Goal: Transaction & Acquisition: Subscribe to service/newsletter

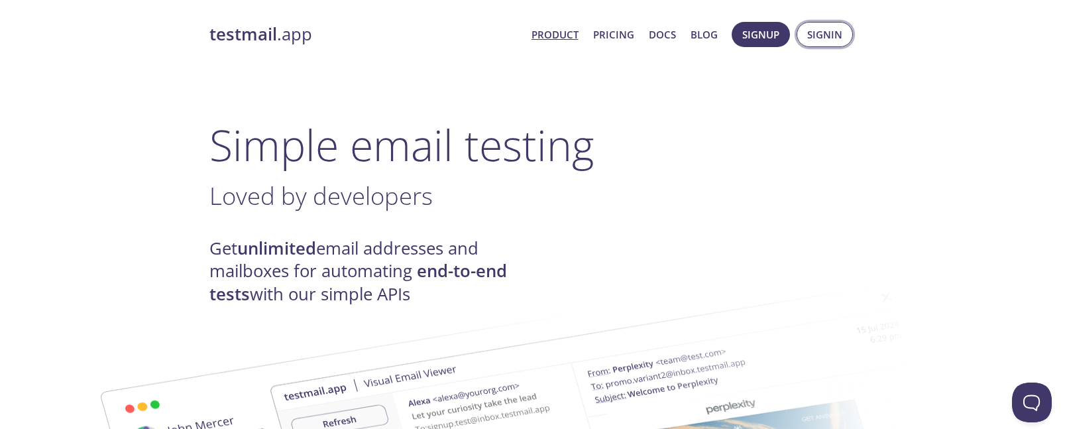
click at [807, 36] on span "Signin" at bounding box center [824, 34] width 35 height 17
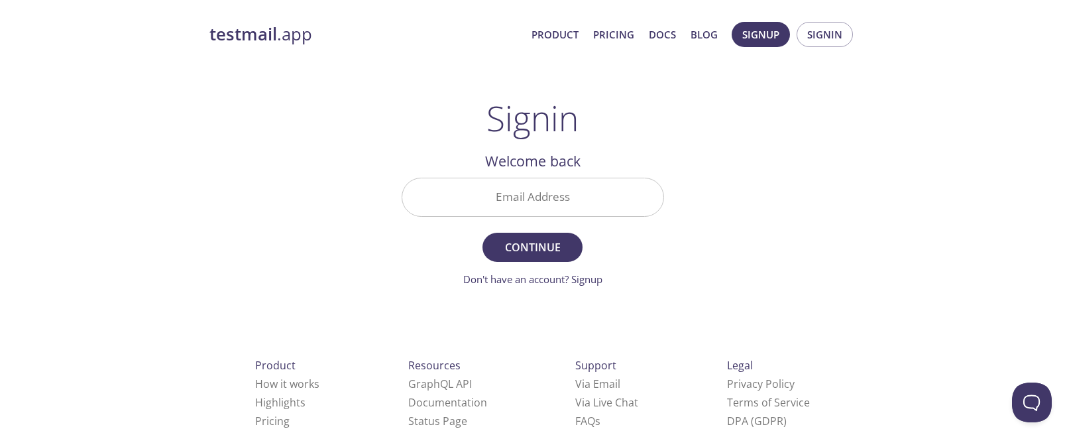
click at [631, 207] on input "Email Address" at bounding box center [532, 197] width 261 height 38
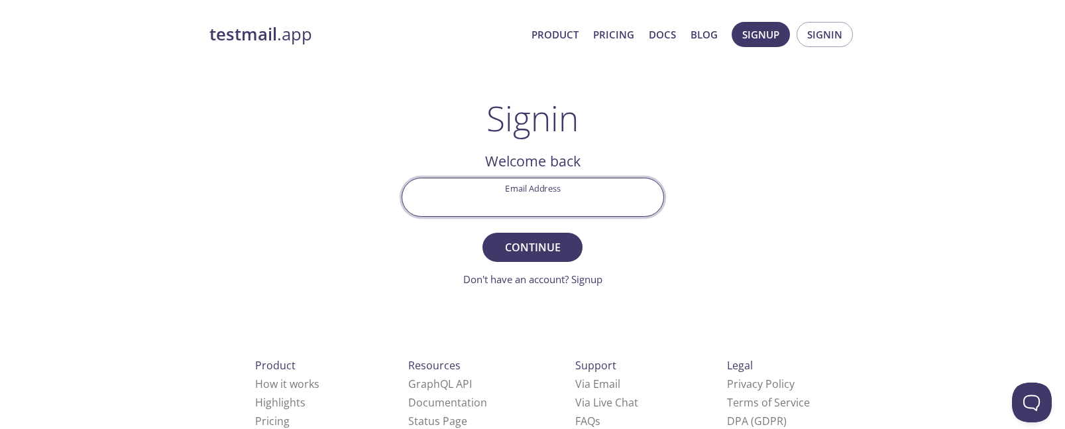
type input "[EMAIL_ADDRESS][DOMAIN_NAME]"
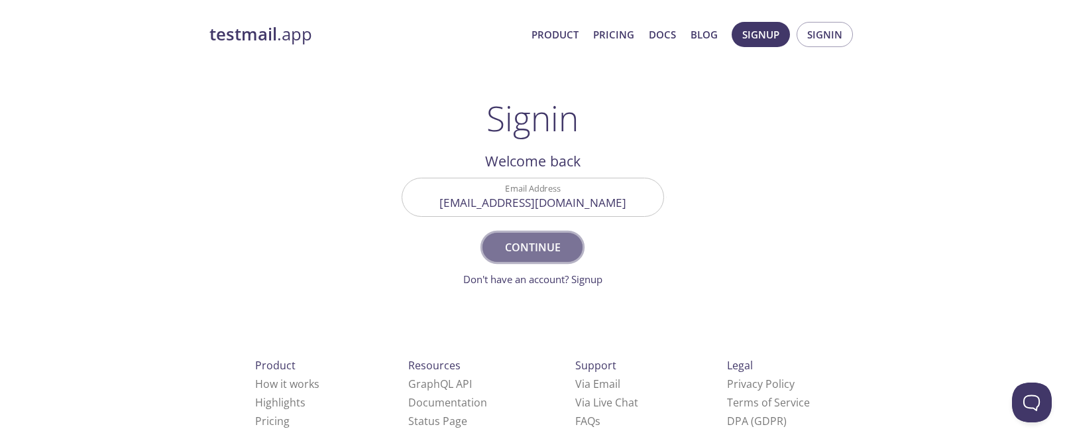
click at [577, 236] on button "Continue" at bounding box center [531, 247] width 99 height 29
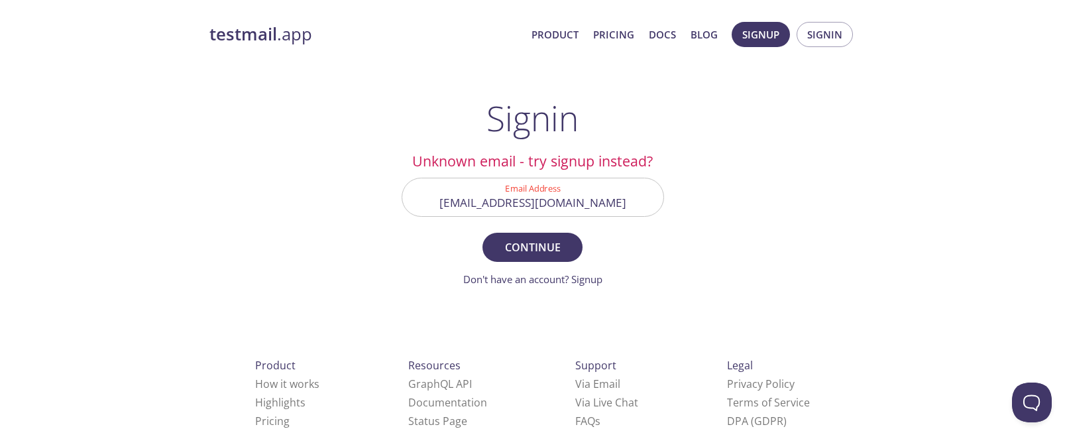
click at [522, 162] on h2 "Unknown email - try signup instead?" at bounding box center [532, 161] width 262 height 23
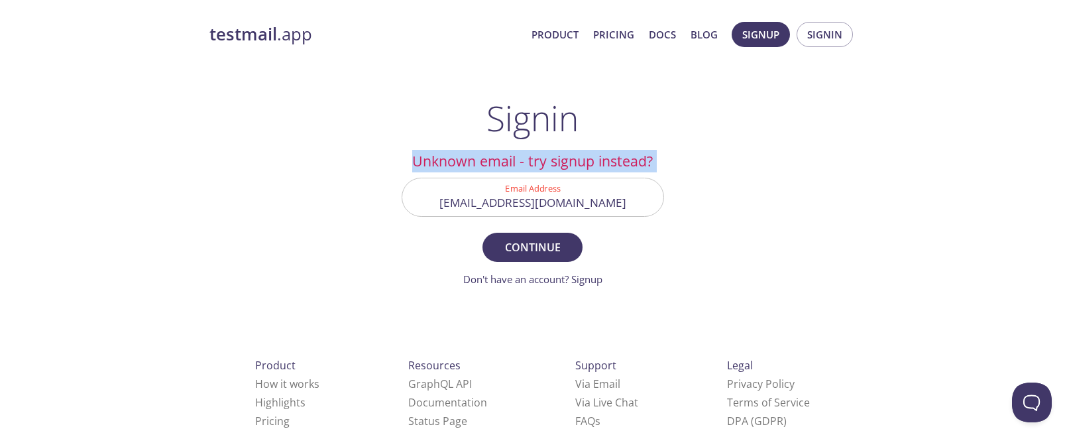
click at [522, 162] on h2 "Unknown email - try signup instead?" at bounding box center [532, 161] width 262 height 23
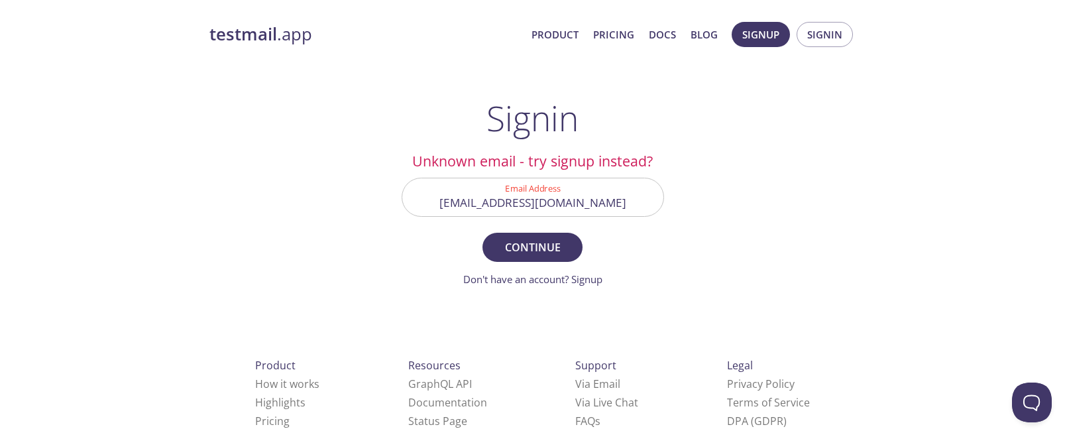
click at [613, 244] on form "Email Address [EMAIL_ADDRESS][DOMAIN_NAME] Continue Don't have an account? Sign…" at bounding box center [532, 232] width 262 height 109
click at [592, 276] on link "Don't have an account? Signup" at bounding box center [532, 278] width 139 height 13
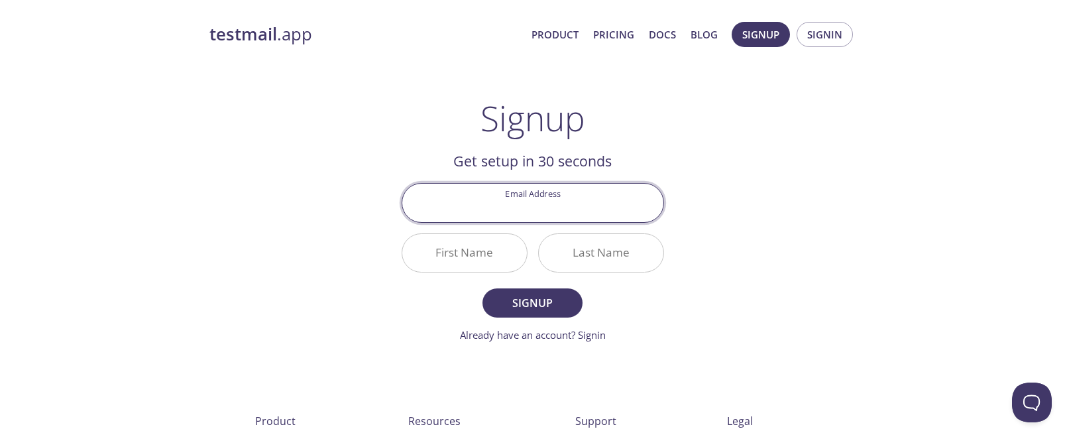
click at [576, 205] on input "Email Address" at bounding box center [532, 202] width 261 height 38
type input "testmail"
drag, startPoint x: 572, startPoint y: 205, endPoint x: 329, endPoint y: 216, distance: 243.3
click at [329, 216] on div "testmail .app Product Pricing Docs Blog Signup Signin Signup Get setup in 30 se…" at bounding box center [532, 317] width 678 height 608
click at [565, 214] on input "Email Address" at bounding box center [532, 202] width 261 height 38
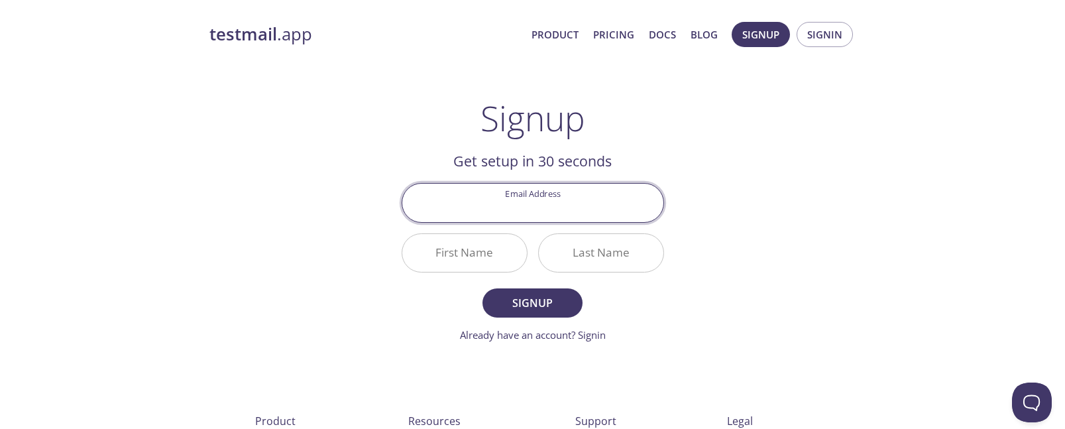
type input "[EMAIL_ADDRESS][DOMAIN_NAME]"
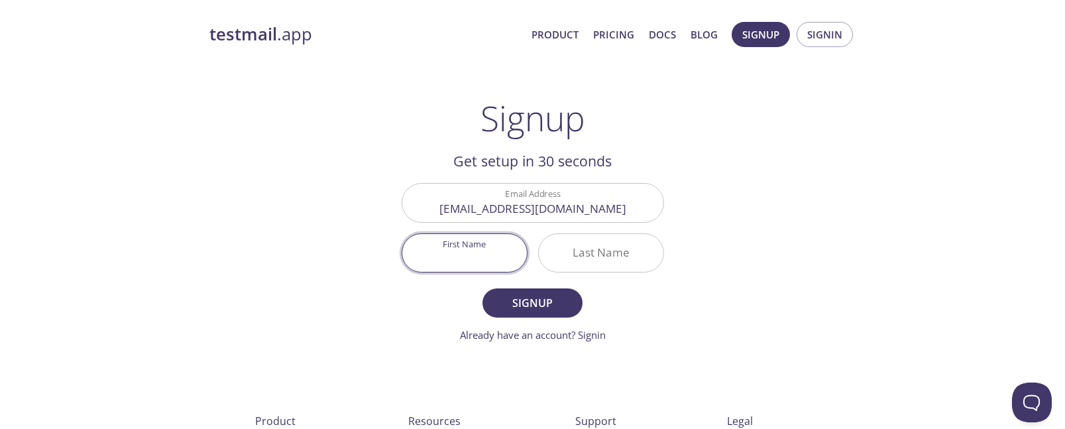
click at [501, 262] on input "First Name" at bounding box center [464, 253] width 125 height 38
type input "Ogulcan"
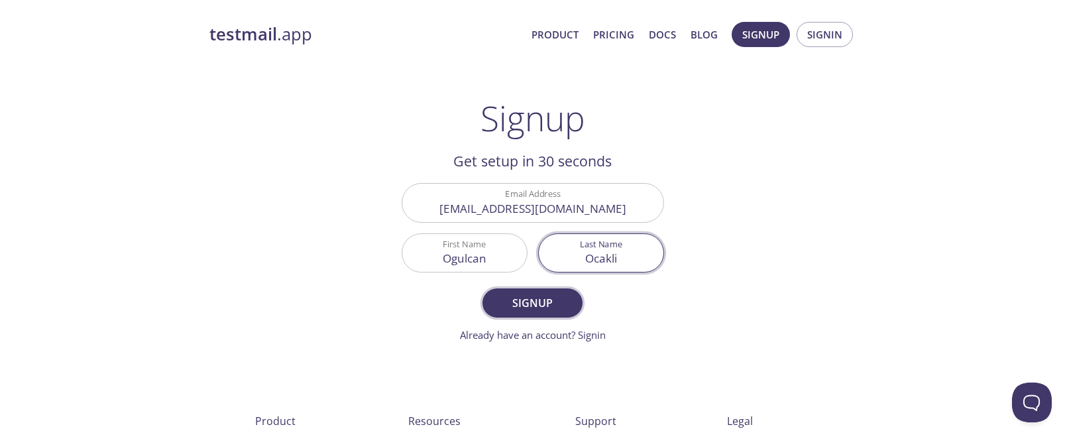
type input "Ocakli"
click at [558, 301] on span "Signup" at bounding box center [532, 302] width 70 height 19
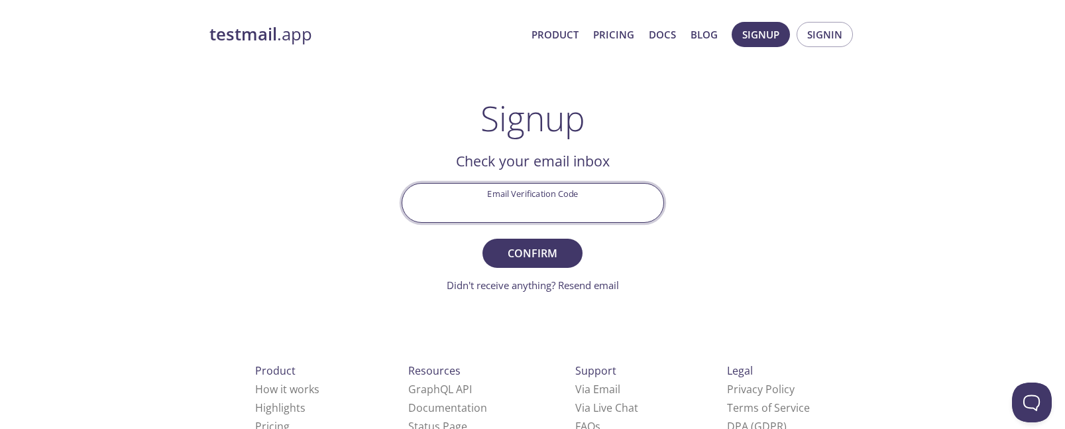
click at [561, 214] on input "Email Verification Code" at bounding box center [532, 202] width 261 height 38
paste input "TKGKAFF"
type input "TKGKAFF"
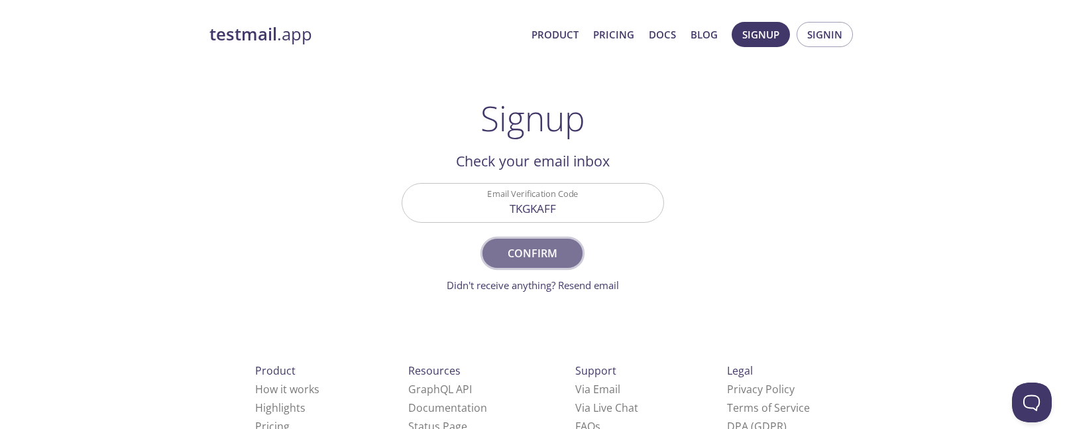
click at [525, 249] on span "Confirm" at bounding box center [532, 253] width 70 height 19
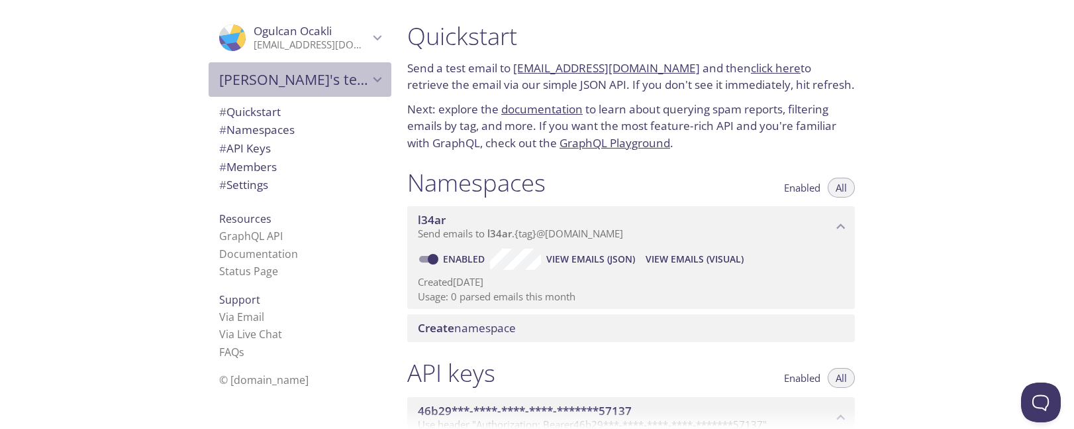
click at [301, 83] on span "[PERSON_NAME]'s team" at bounding box center [294, 79] width 150 height 19
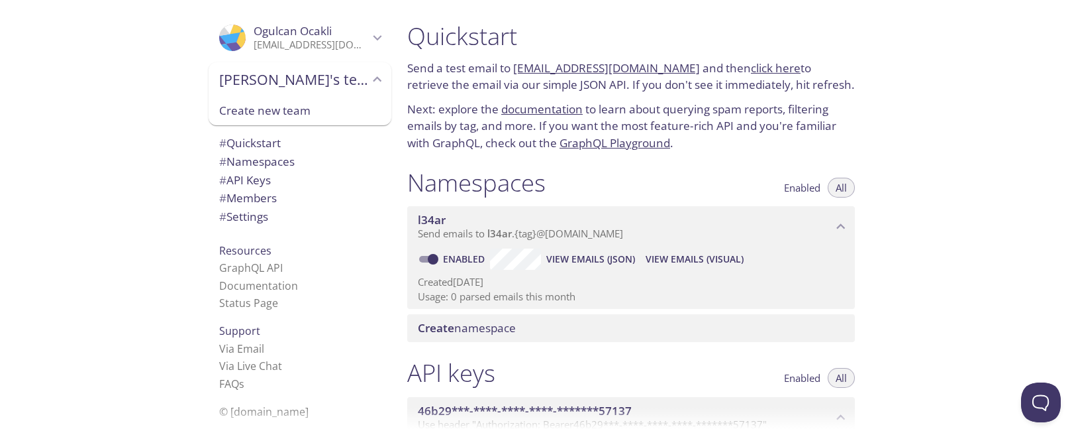
click at [301, 83] on span "[PERSON_NAME]'s team" at bounding box center [294, 79] width 150 height 19
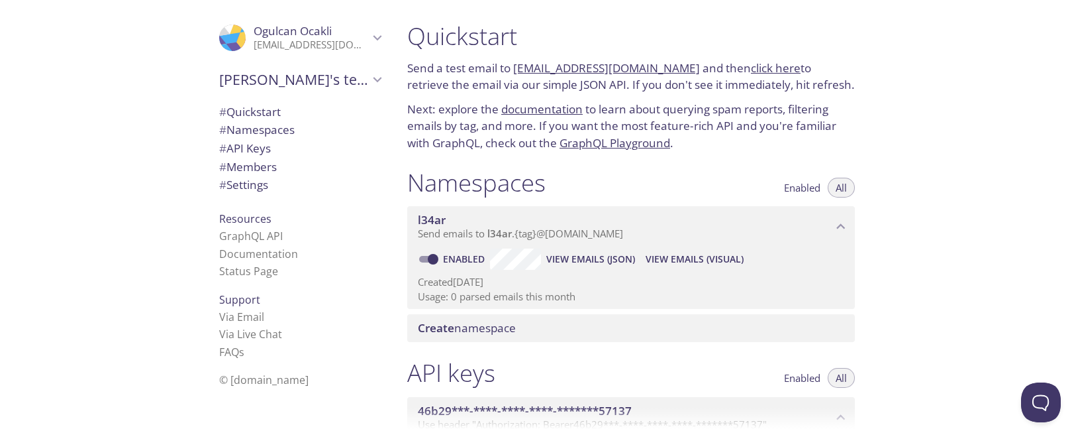
click at [304, 48] on p "[EMAIL_ADDRESS][DOMAIN_NAME]" at bounding box center [311, 44] width 115 height 13
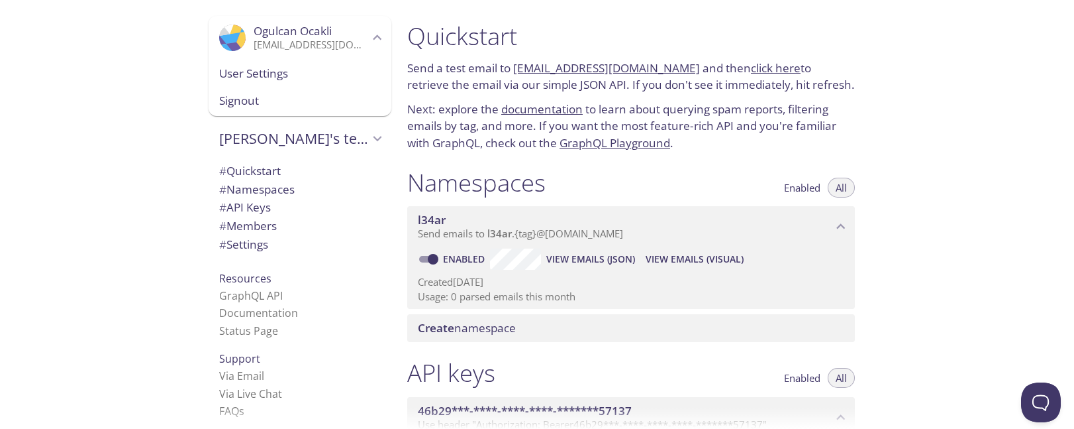
click at [304, 48] on p "[EMAIL_ADDRESS][DOMAIN_NAME]" at bounding box center [311, 44] width 115 height 13
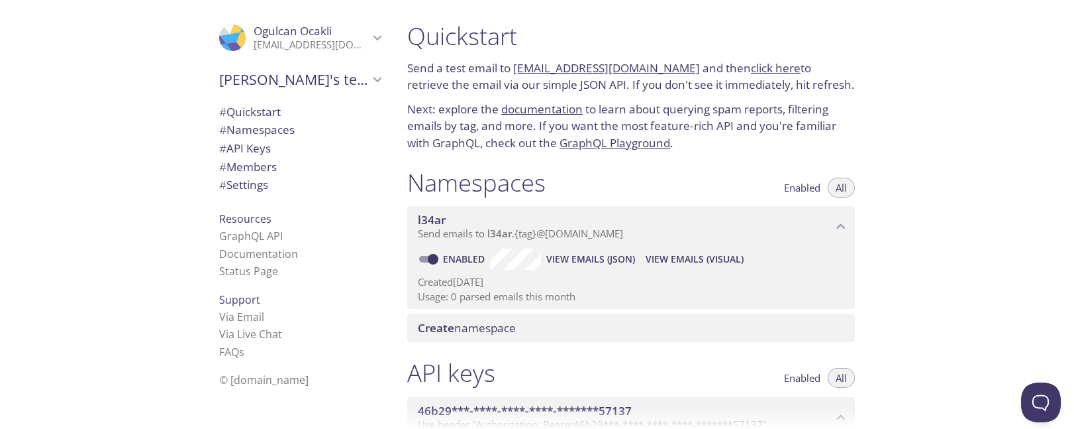
click at [786, 187] on span "Enabled" at bounding box center [802, 187] width 36 height 0
click at [839, 187] on span "All" at bounding box center [841, 187] width 11 height 0
click at [800, 219] on span "l34ar" at bounding box center [625, 220] width 415 height 15
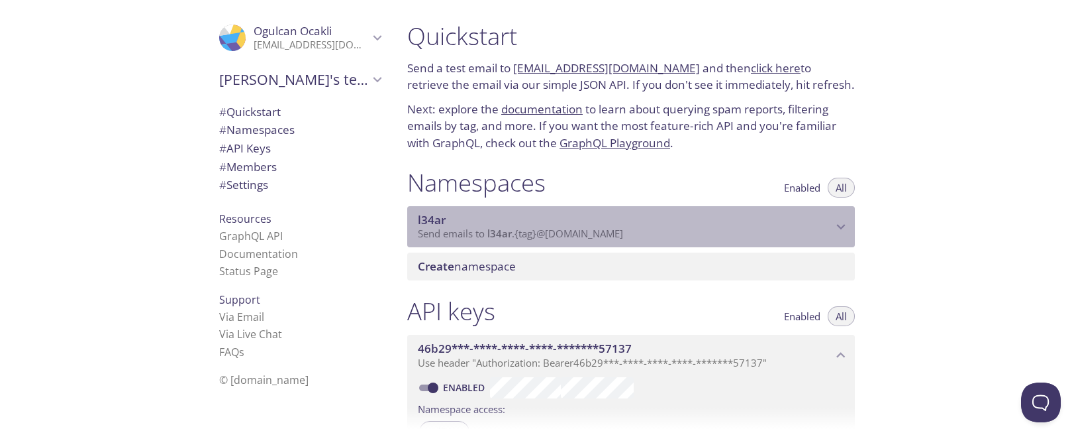
click at [800, 219] on span "l34ar" at bounding box center [625, 220] width 415 height 15
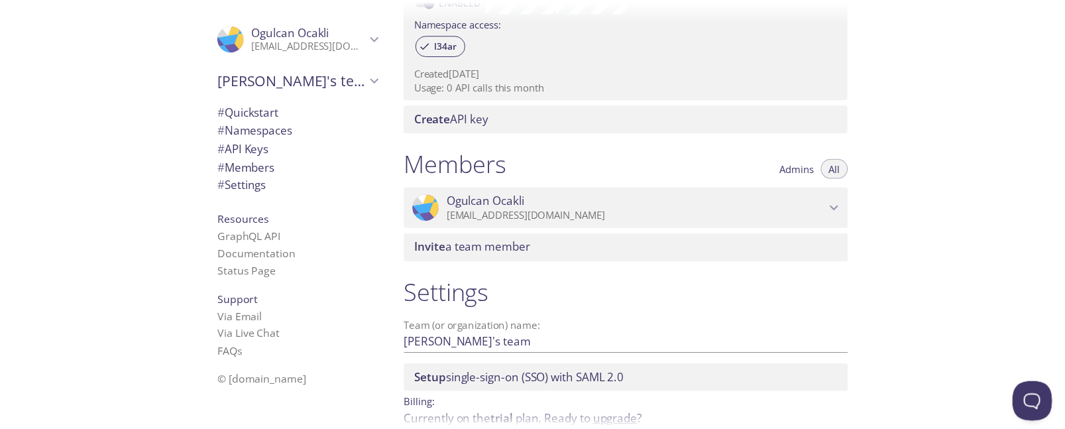
scroll to position [513, 0]
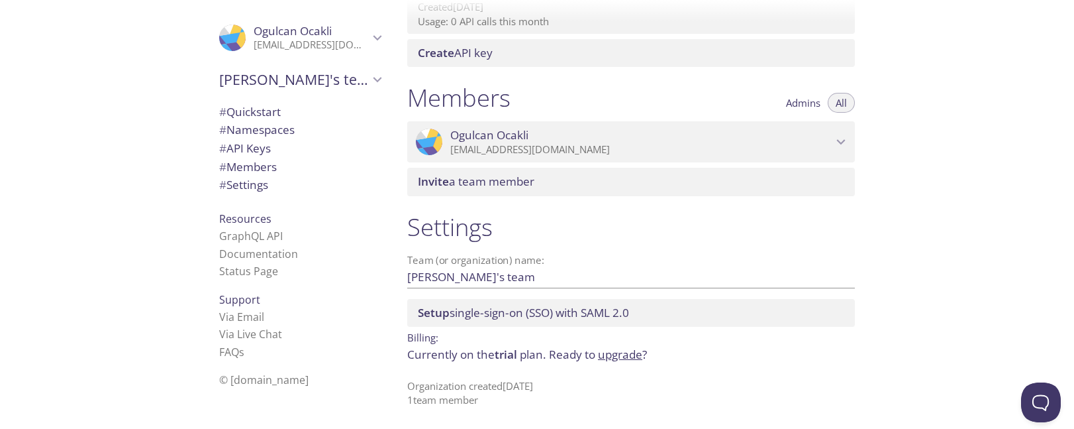
click at [623, 360] on link "upgrade" at bounding box center [620, 353] width 44 height 15
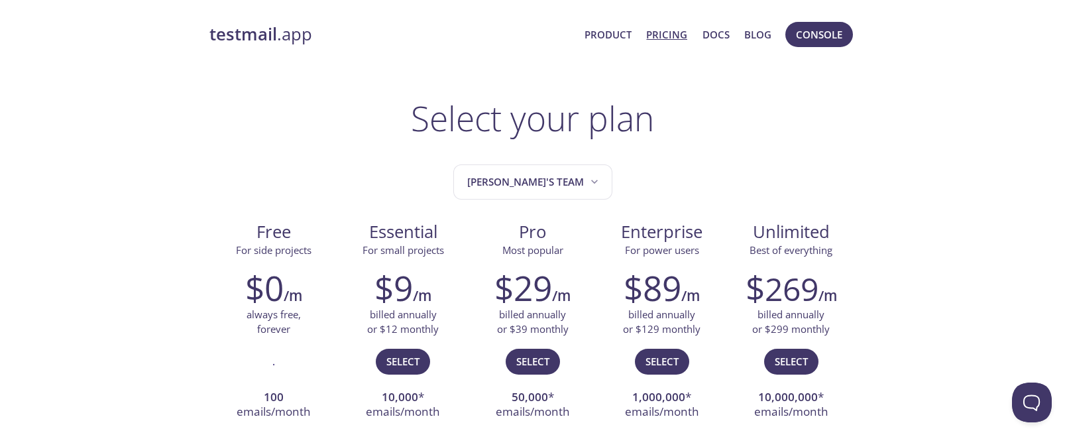
click at [660, 42] on link "Pricing" at bounding box center [666, 34] width 41 height 17
click at [661, 34] on link "Pricing" at bounding box center [666, 34] width 41 height 17
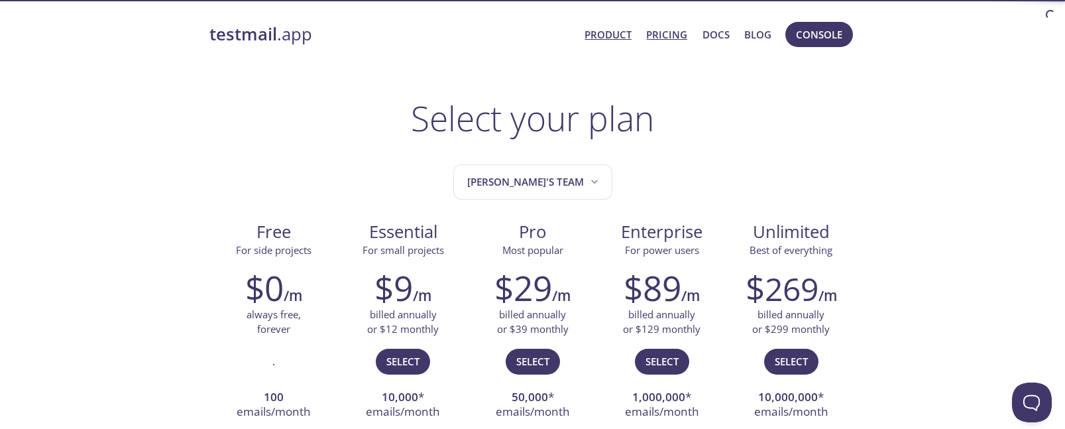
click at [613, 30] on link "Product" at bounding box center [607, 34] width 47 height 17
